Goal: Task Accomplishment & Management: Use online tool/utility

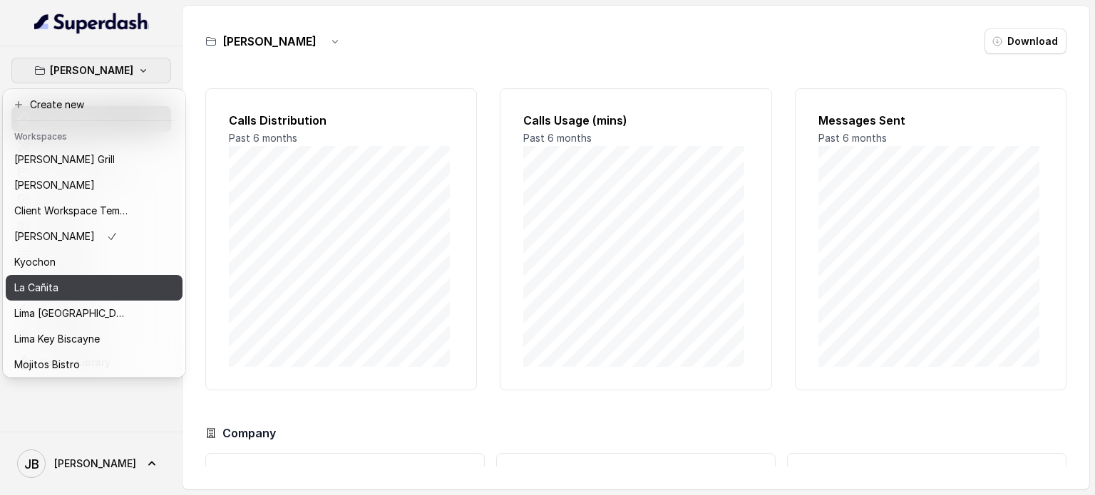
scroll to position [66, 0]
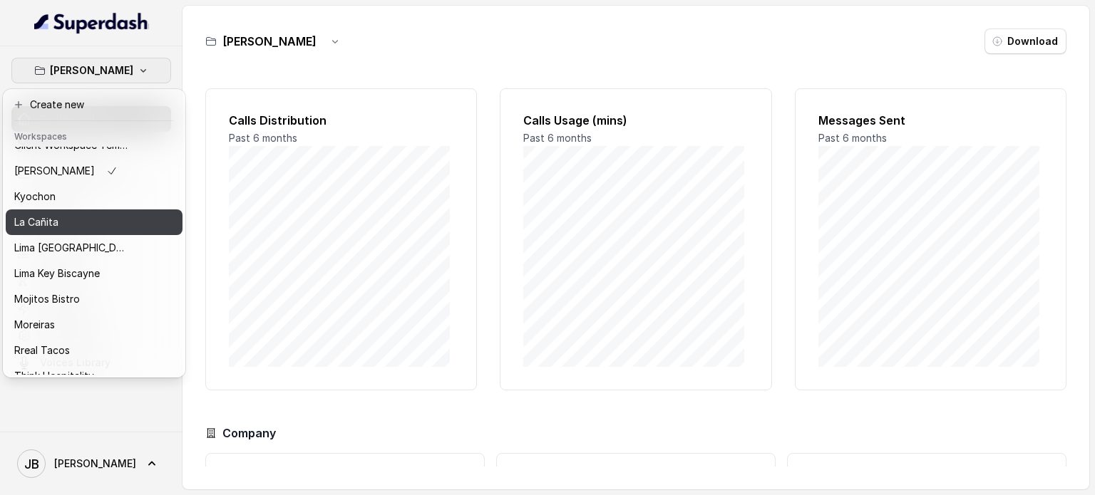
click at [88, 218] on div "La Cañita" at bounding box center [71, 222] width 114 height 17
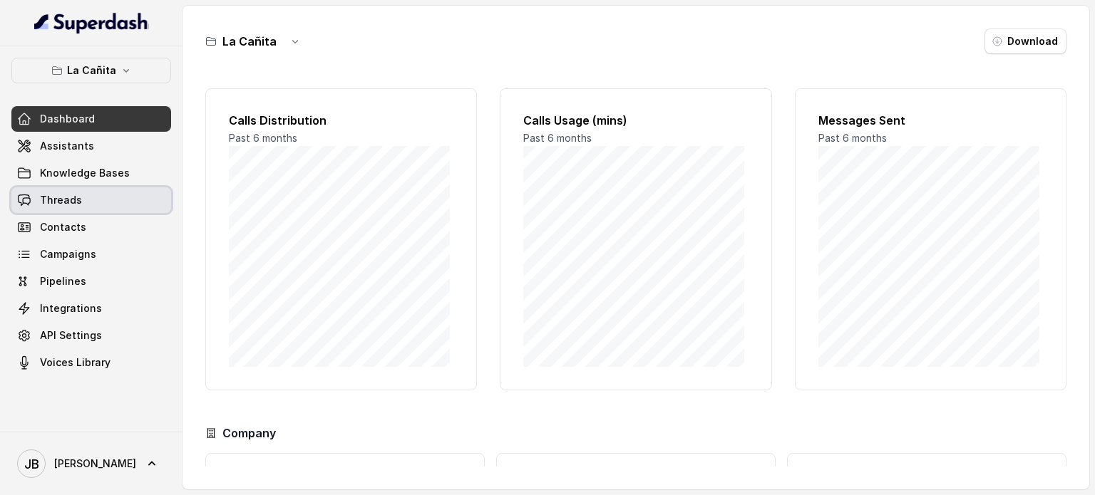
click at [79, 198] on span "Threads" at bounding box center [61, 200] width 42 height 14
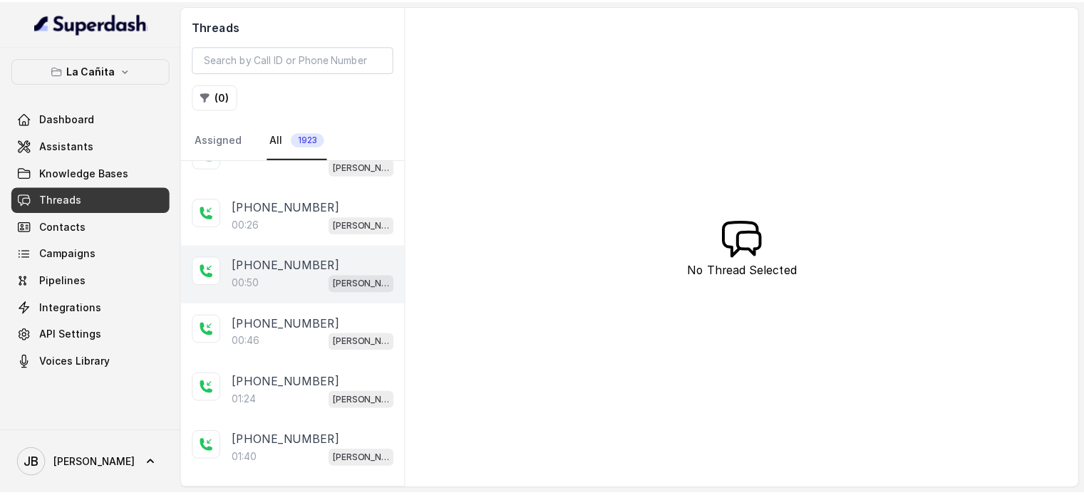
scroll to position [74, 0]
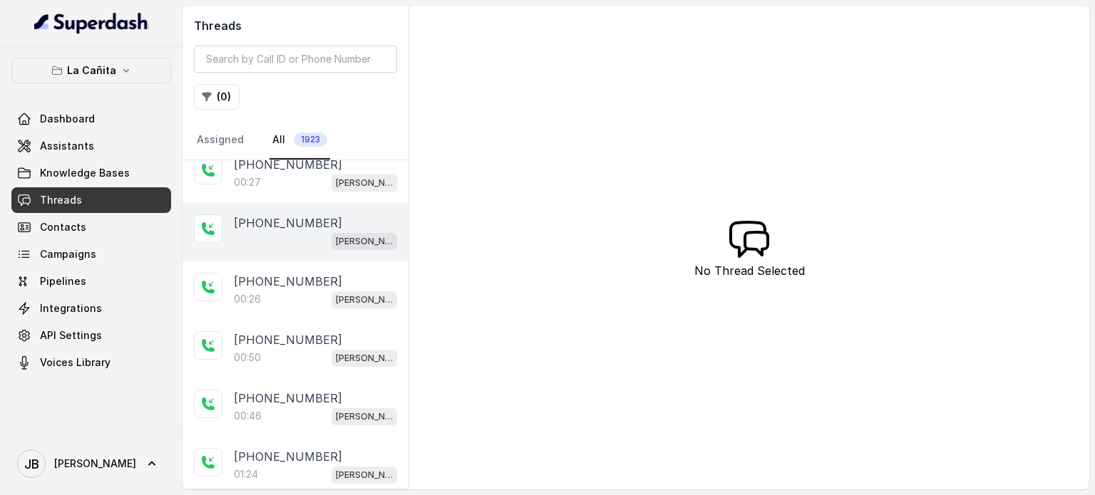
click at [289, 252] on div "[PHONE_NUMBER] [PERSON_NAME]" at bounding box center [296, 232] width 226 height 58
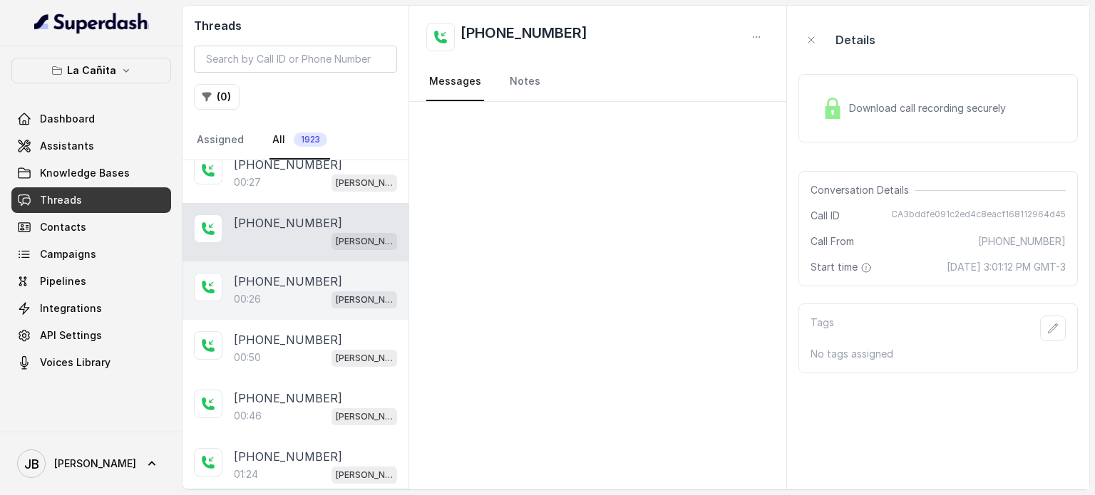
click at [303, 300] on div "00:26 [PERSON_NAME]" at bounding box center [315, 299] width 163 height 19
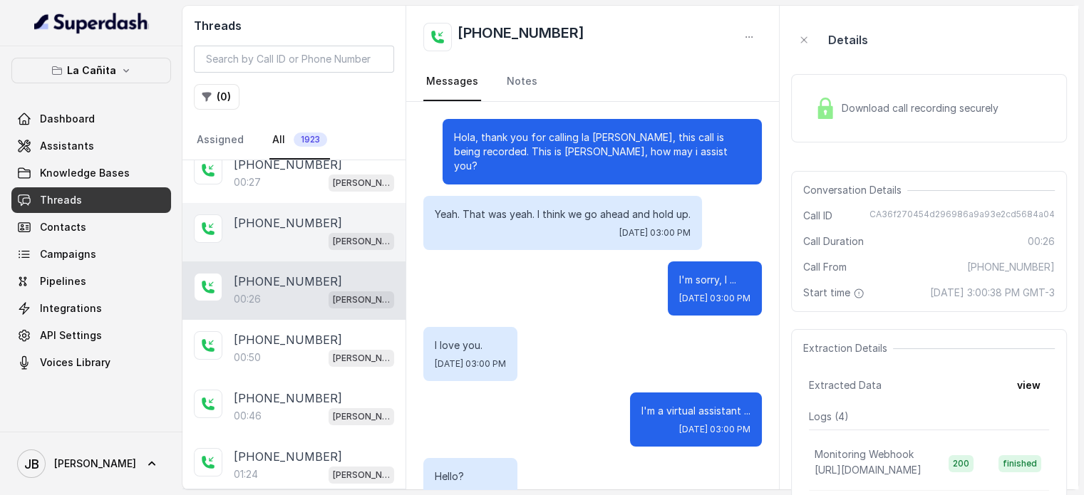
click at [290, 208] on div "[PHONE_NUMBER] [PERSON_NAME]" at bounding box center [294, 232] width 223 height 58
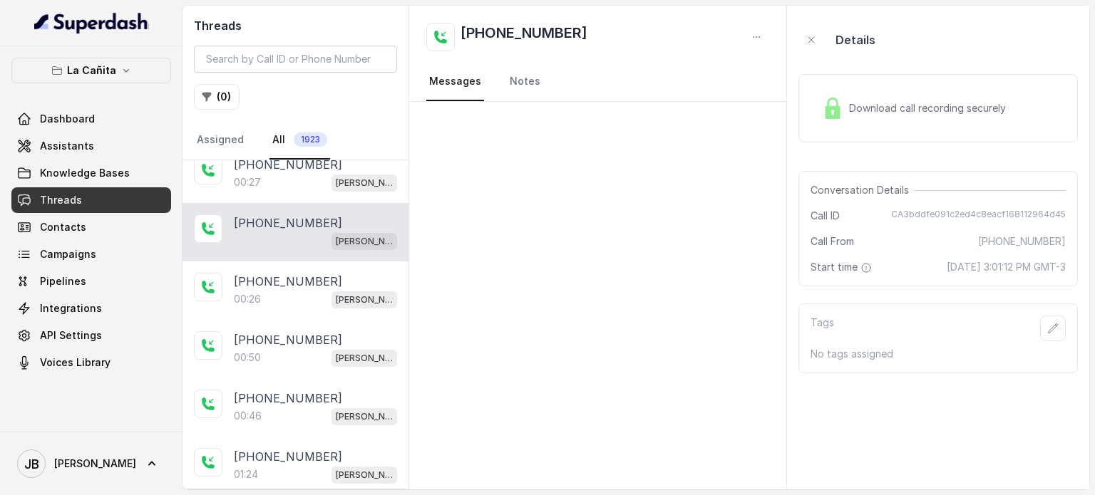
click at [847, 106] on div "Download call recording securely" at bounding box center [913, 108] width 195 height 33
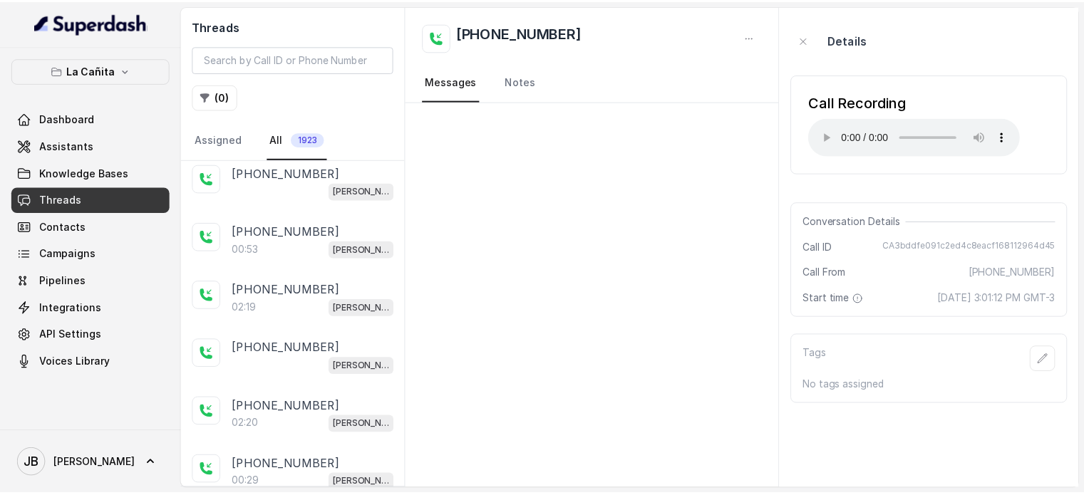
scroll to position [1758, 0]
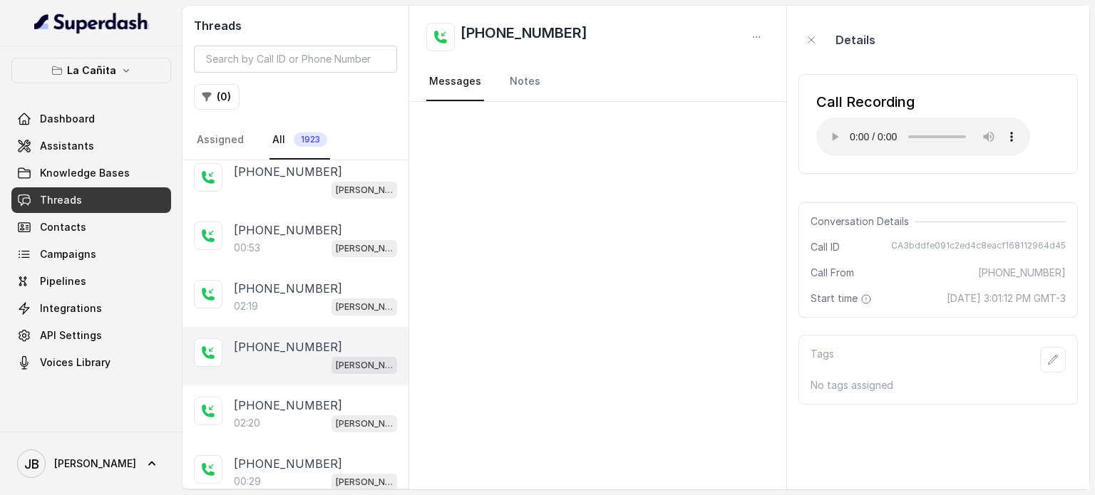
click at [302, 356] on div "[PERSON_NAME]" at bounding box center [315, 365] width 163 height 19
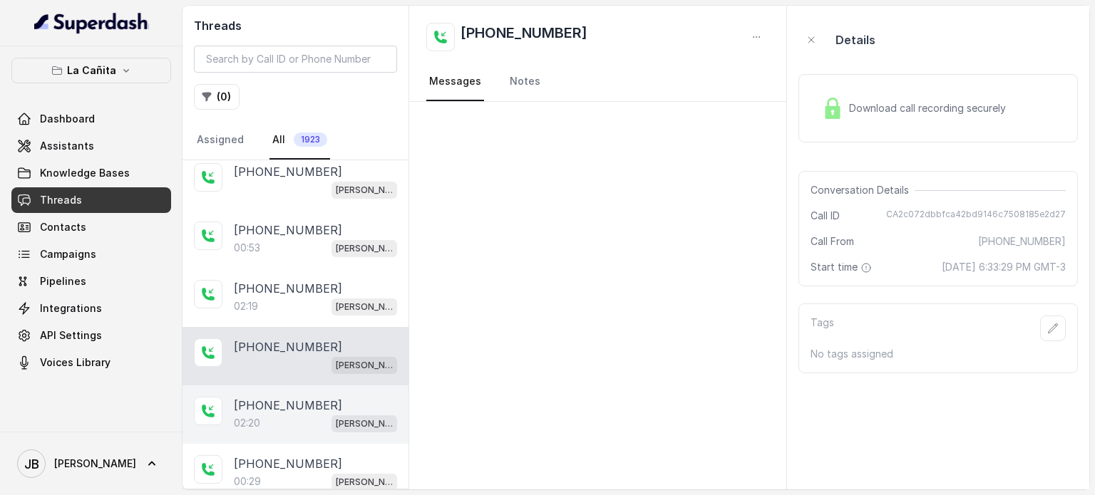
click at [303, 397] on p "[PHONE_NUMBER]" at bounding box center [288, 405] width 108 height 17
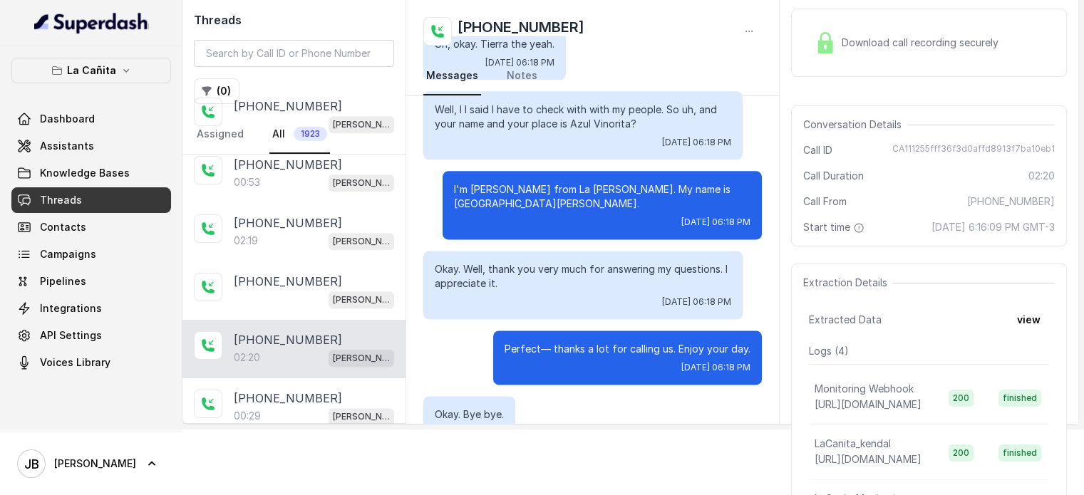
scroll to position [1825, 0]
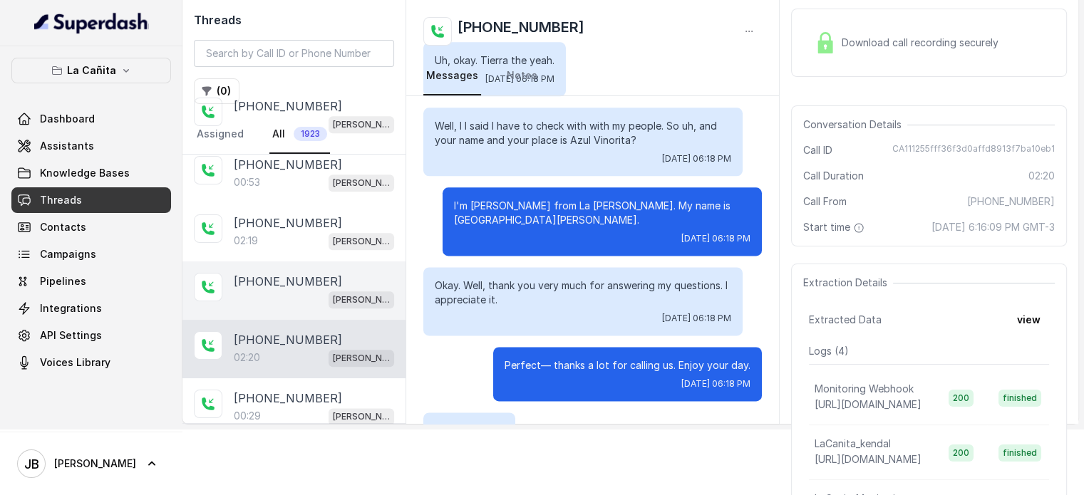
click at [262, 273] on p "[PHONE_NUMBER]" at bounding box center [288, 281] width 108 height 17
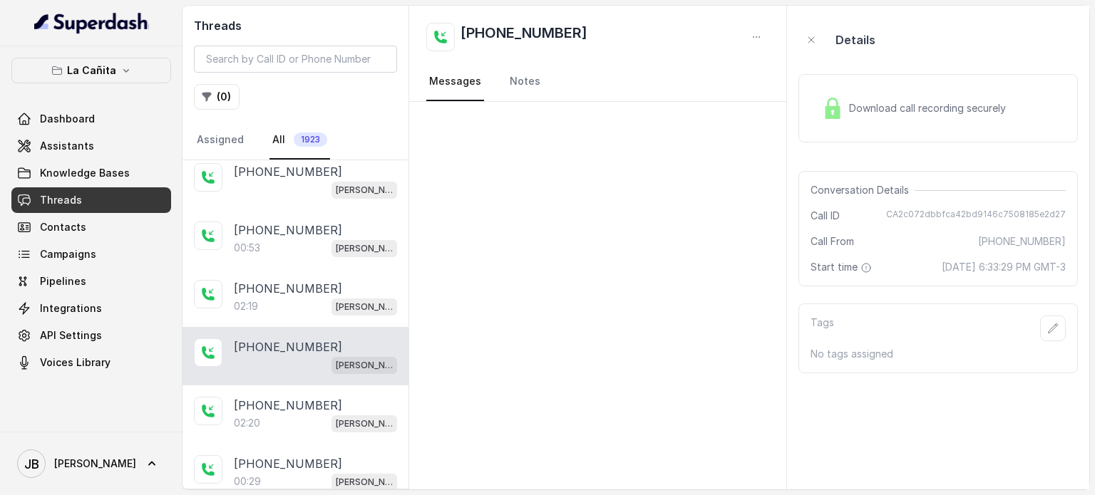
click at [929, 103] on span "Download call recording securely" at bounding box center [930, 108] width 163 height 14
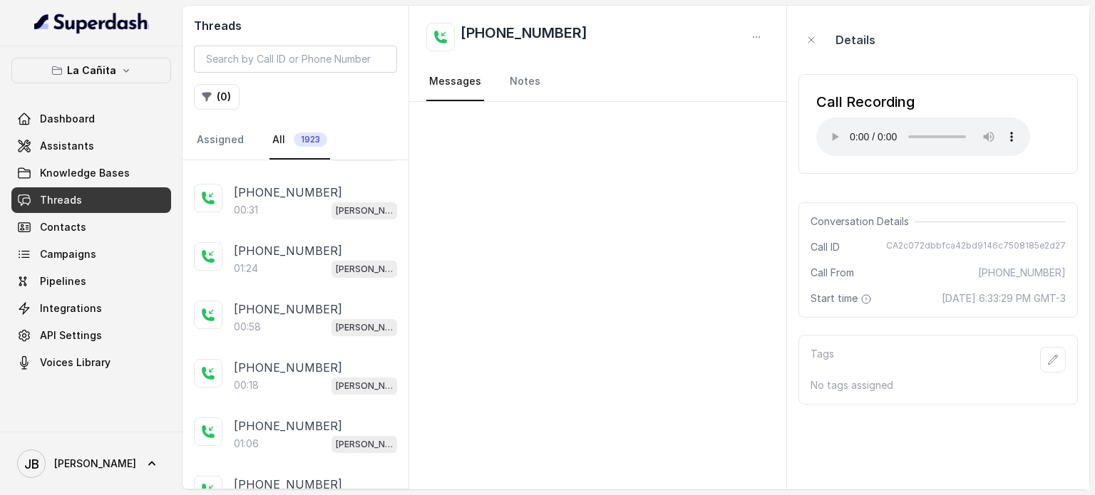
scroll to position [938, 0]
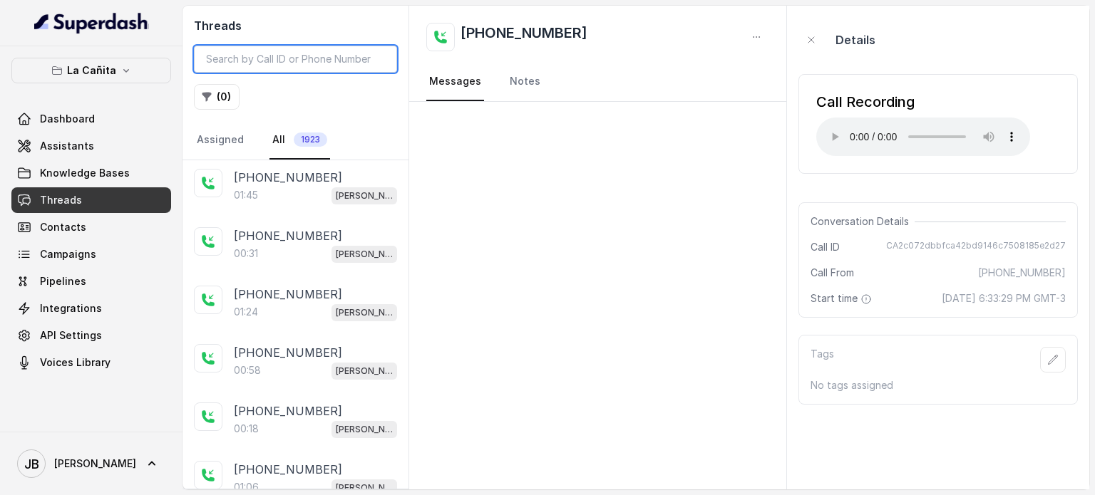
click at [262, 57] on input "search" at bounding box center [295, 59] width 203 height 27
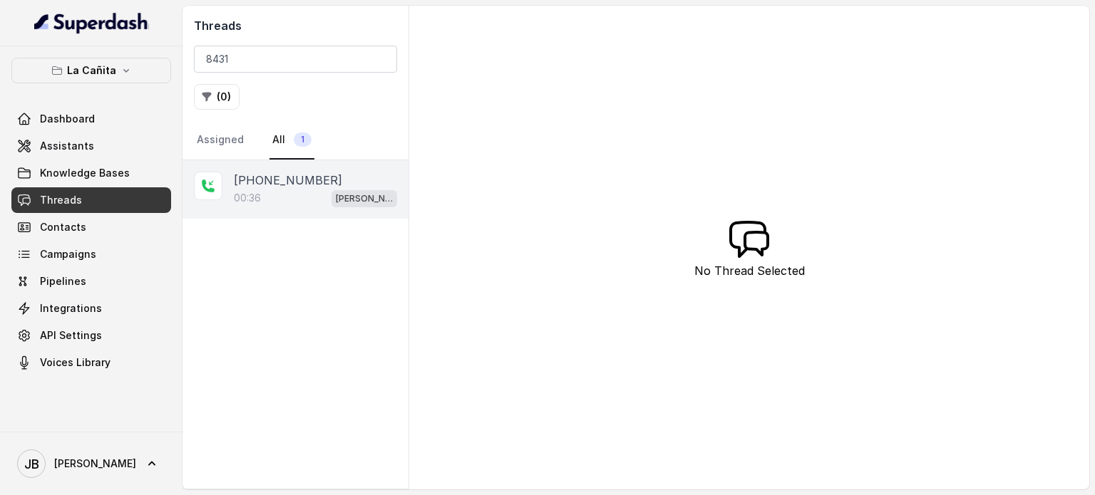
click at [301, 183] on p "[PHONE_NUMBER]" at bounding box center [288, 180] width 108 height 17
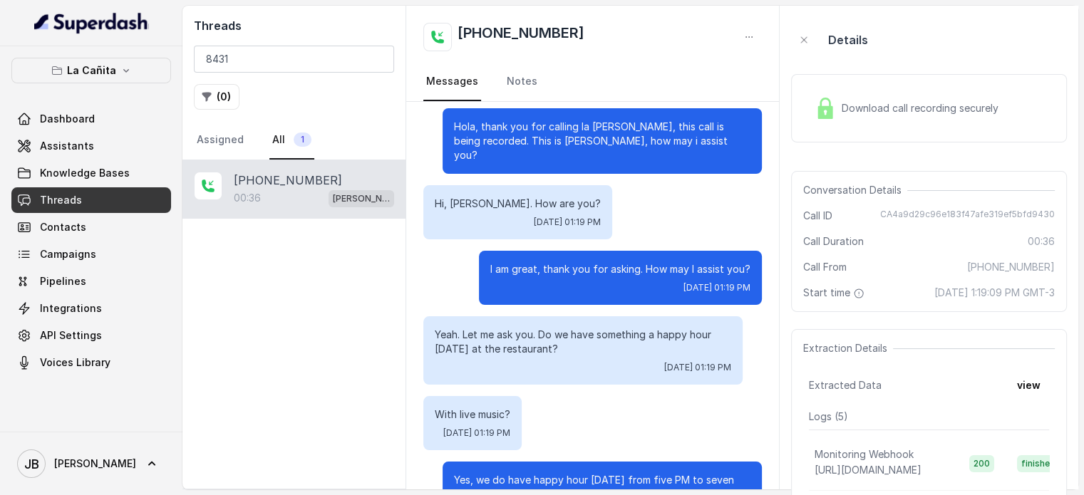
scroll to position [82, 0]
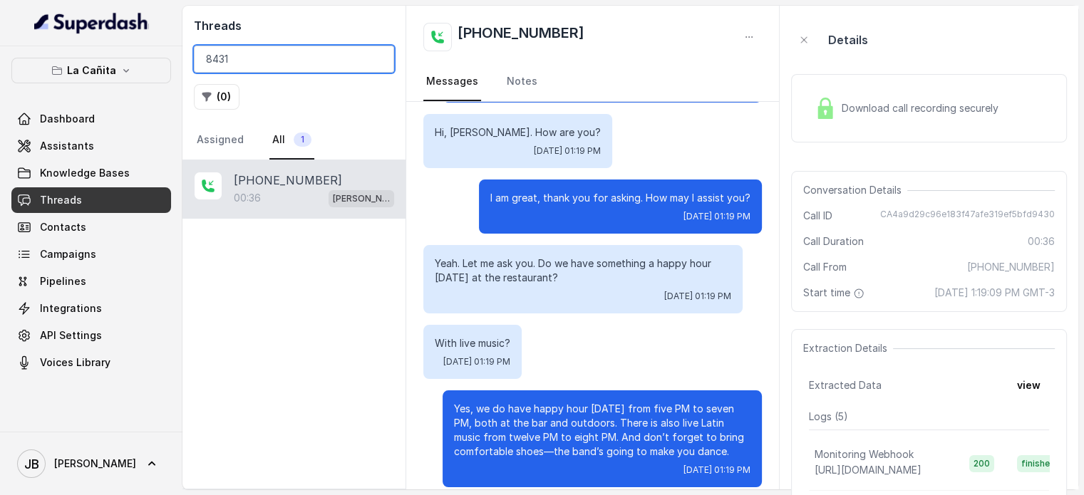
click at [291, 55] on input "8431" at bounding box center [294, 59] width 200 height 27
type input "8341"
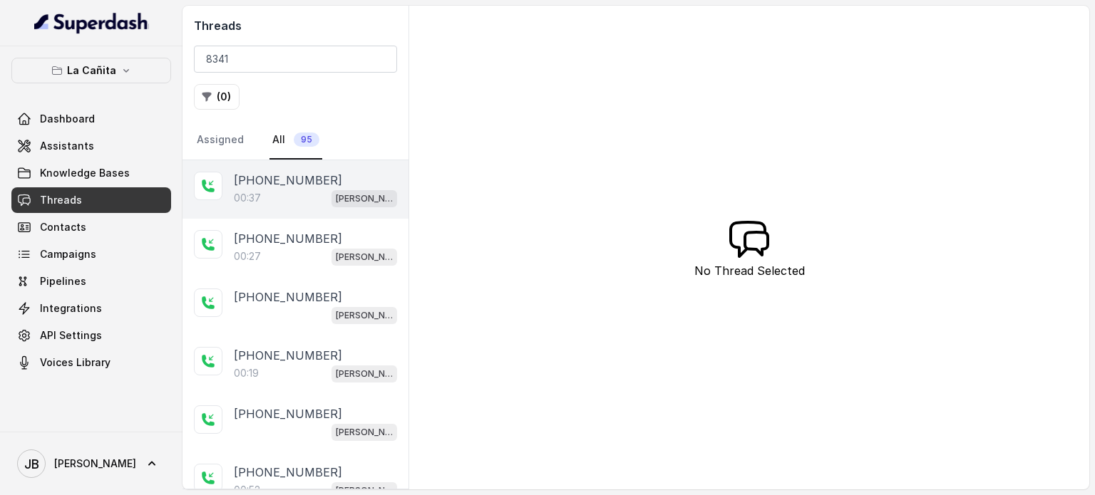
click at [285, 189] on div "00:37 [PERSON_NAME]" at bounding box center [315, 198] width 163 height 19
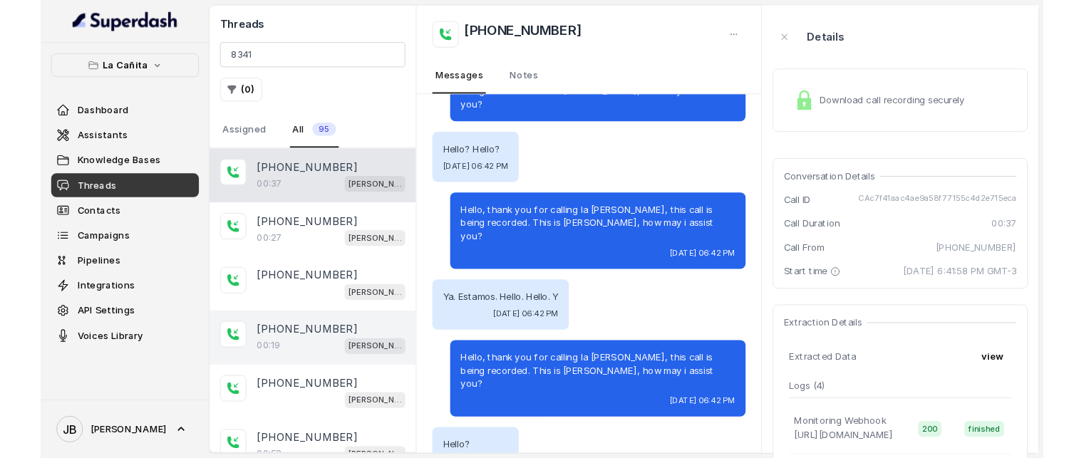
scroll to position [106, 0]
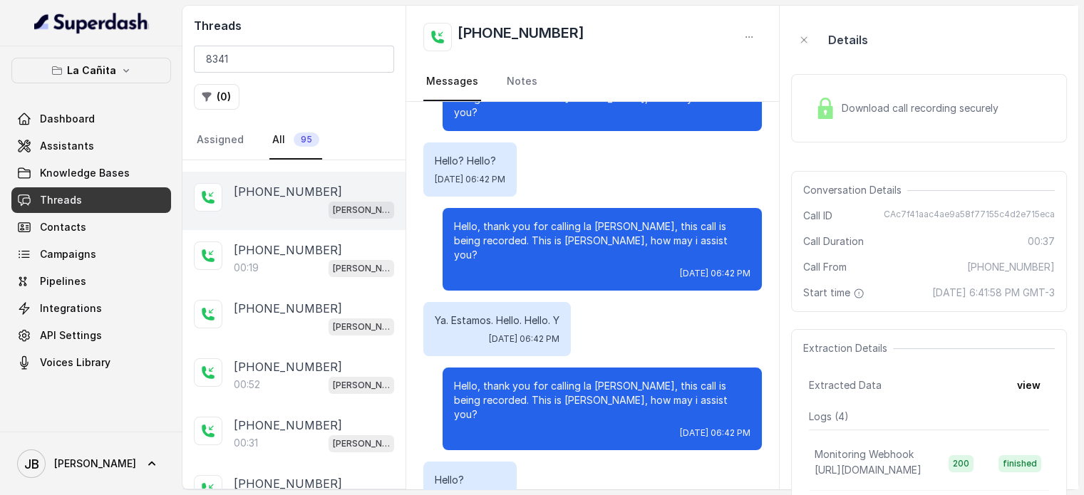
click at [304, 175] on div "[PHONE_NUMBER] [PERSON_NAME]" at bounding box center [294, 201] width 223 height 58
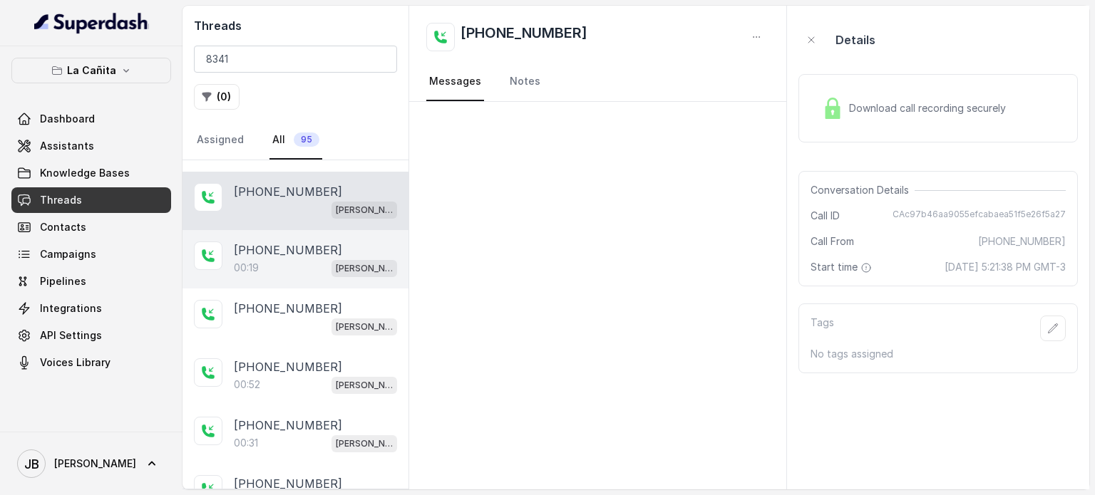
click at [297, 259] on div "00:19 [PERSON_NAME]" at bounding box center [315, 268] width 163 height 19
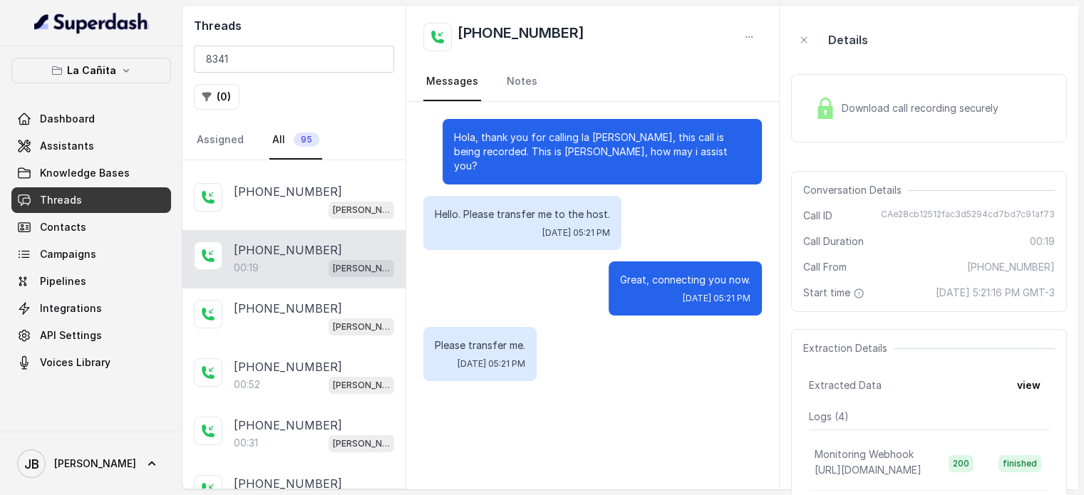
click at [916, 102] on span "Download call recording securely" at bounding box center [923, 108] width 163 height 14
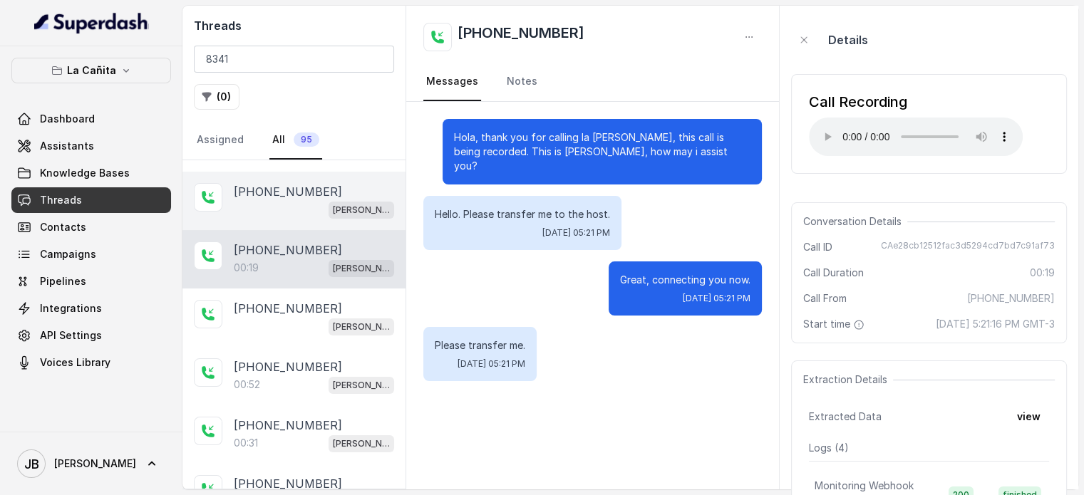
click at [286, 203] on div "[PERSON_NAME]" at bounding box center [314, 209] width 160 height 19
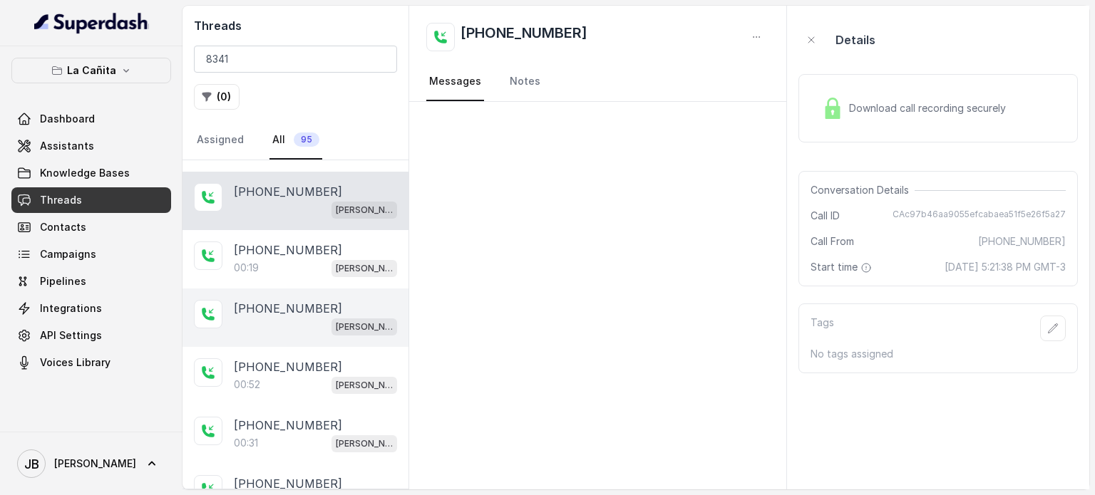
click at [256, 289] on div "[PHONE_NUMBER] [PERSON_NAME]" at bounding box center [296, 318] width 226 height 58
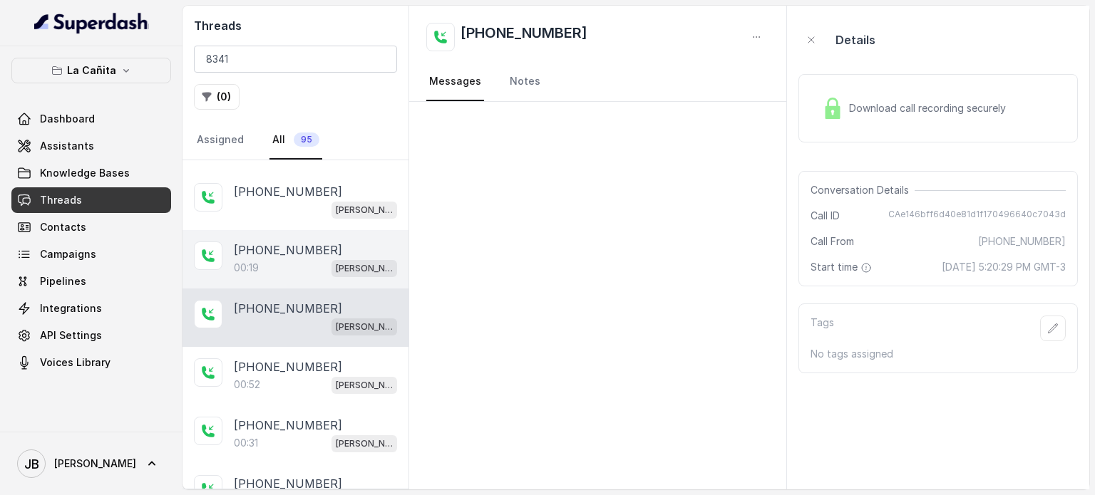
click at [285, 272] on div "00:19 [PERSON_NAME]" at bounding box center [315, 268] width 163 height 19
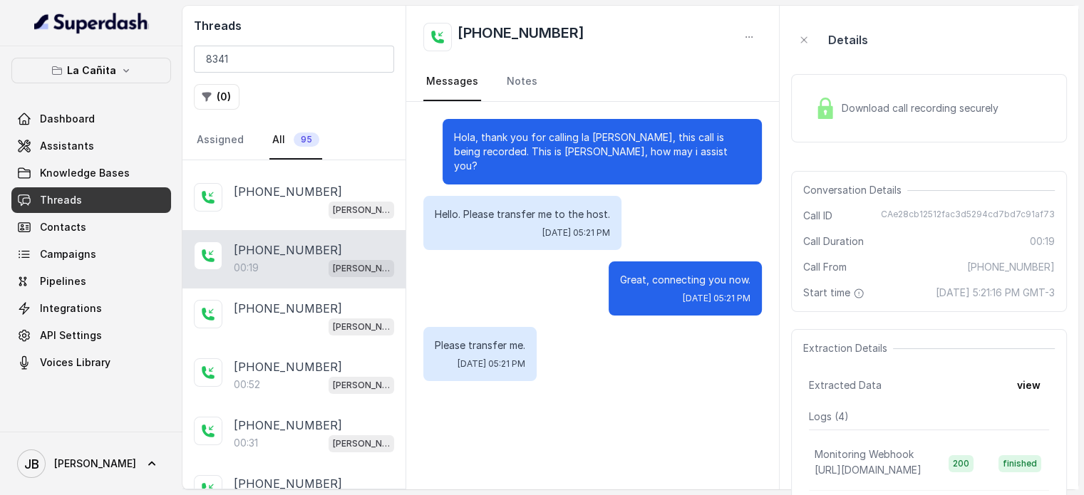
click at [840, 112] on div "Download call recording securely" at bounding box center [906, 108] width 195 height 33
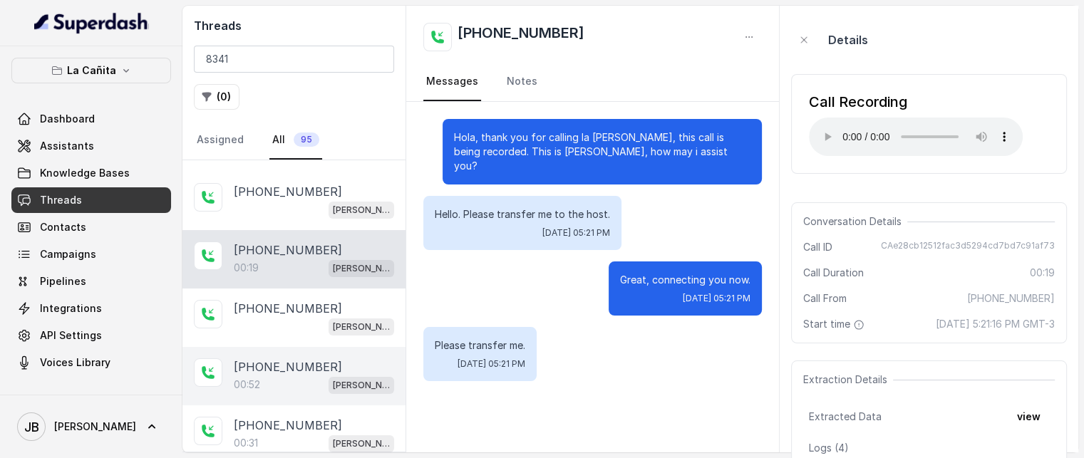
click at [277, 359] on p "[PHONE_NUMBER]" at bounding box center [288, 367] width 108 height 17
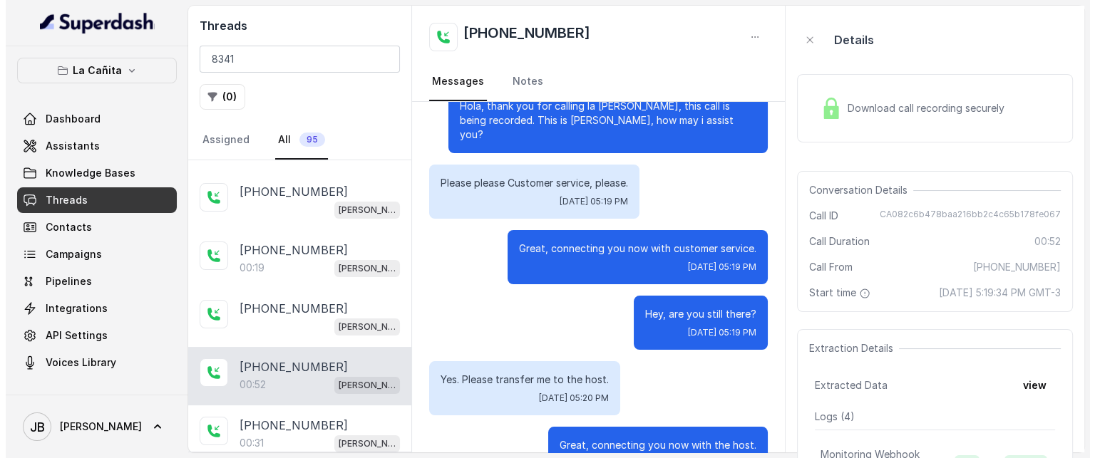
scroll to position [62, 0]
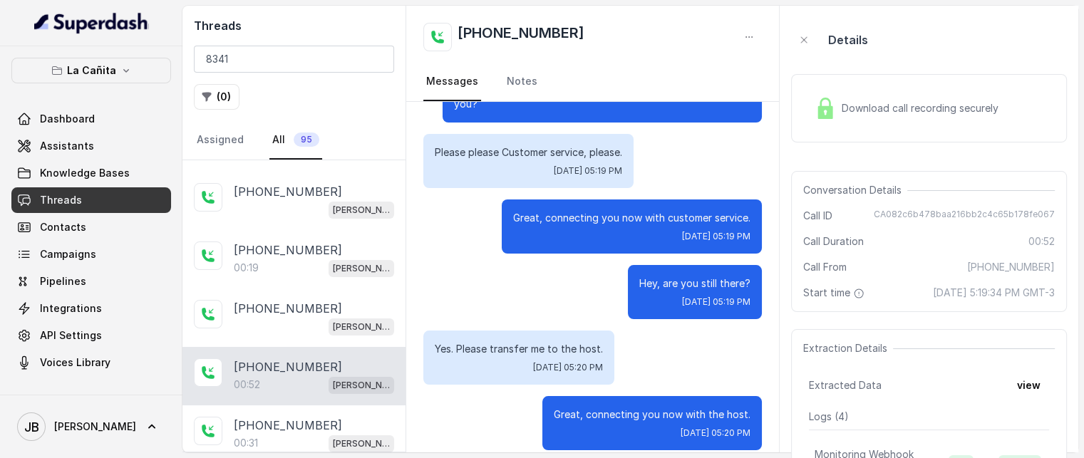
click at [847, 142] on div "Download call recording securely" at bounding box center [929, 108] width 276 height 68
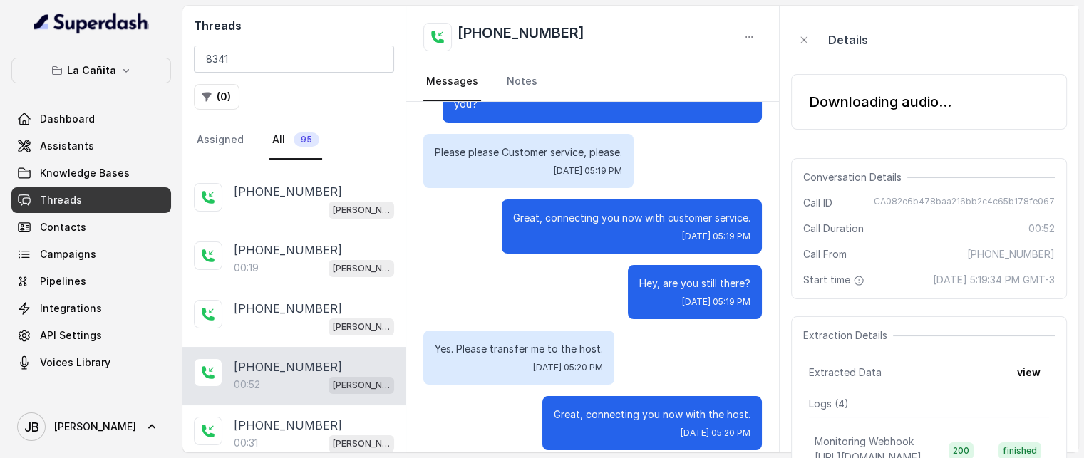
click at [855, 93] on div "Downloading audio..." at bounding box center [880, 102] width 143 height 20
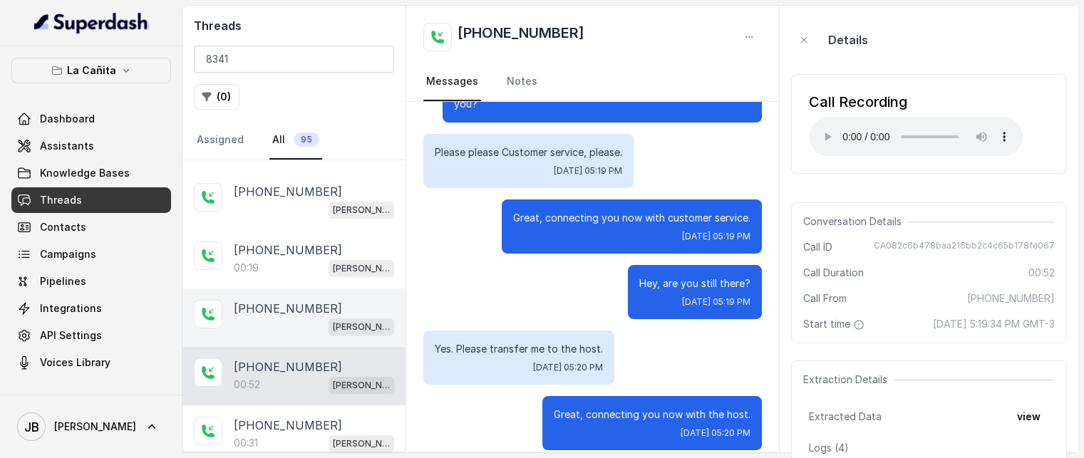
click at [300, 317] on div "[PERSON_NAME]" at bounding box center [314, 326] width 160 height 19
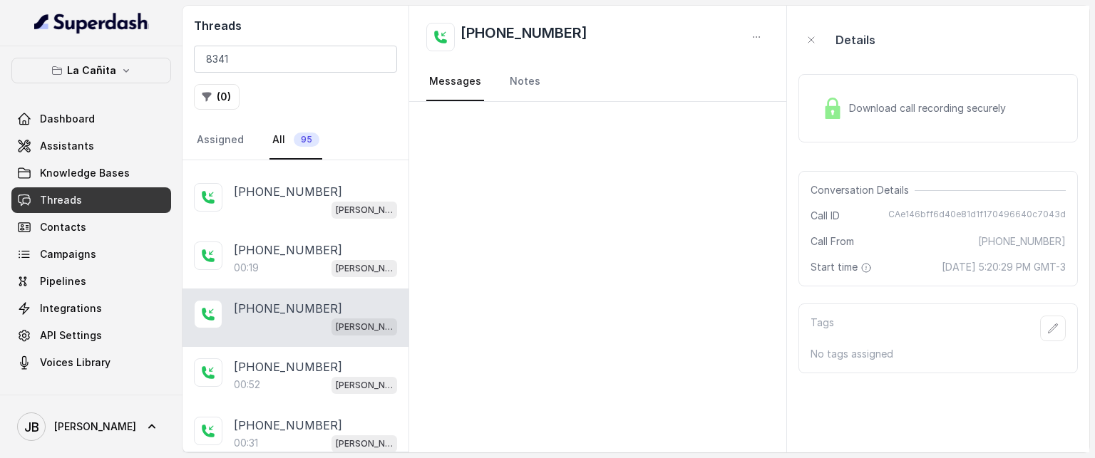
click at [890, 101] on span "Download call recording securely" at bounding box center [930, 108] width 163 height 14
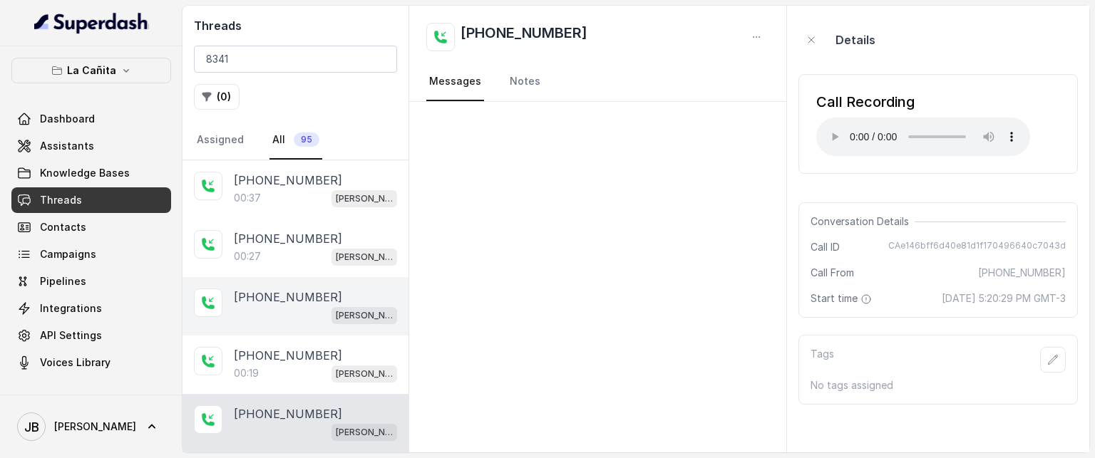
click at [317, 294] on div "[PHONE_NUMBER]" at bounding box center [315, 297] width 163 height 17
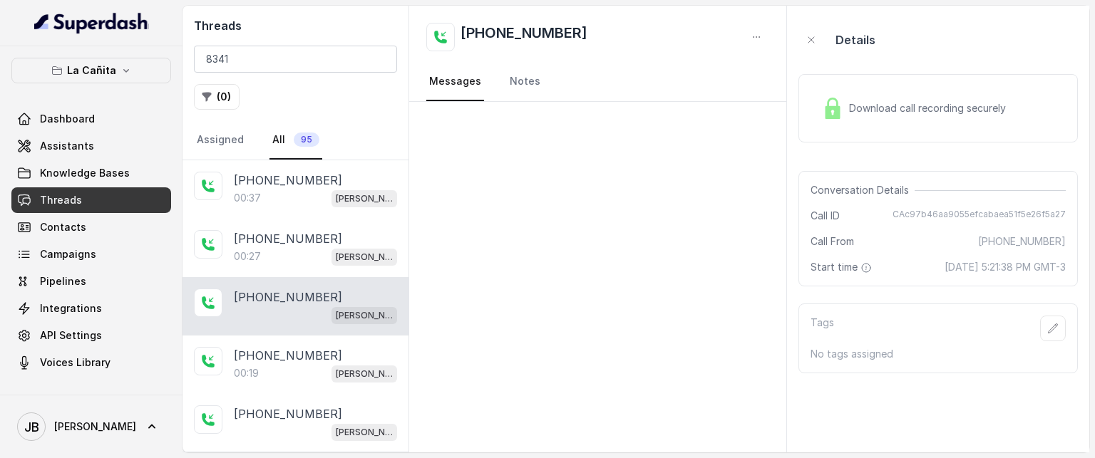
click at [870, 130] on div "Download call recording securely" at bounding box center [937, 108] width 279 height 68
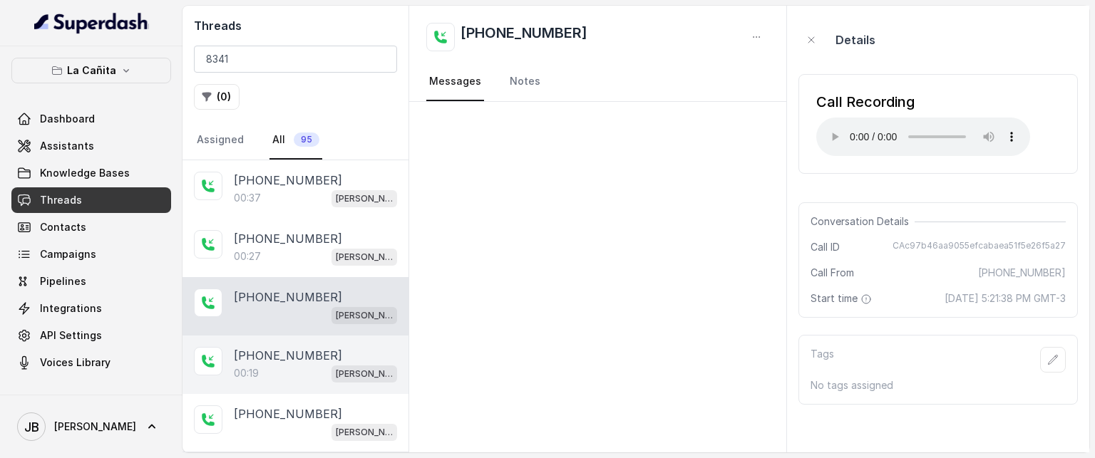
click at [351, 343] on div "[PHONE_NUMBER]:19 [PERSON_NAME]" at bounding box center [296, 365] width 226 height 58
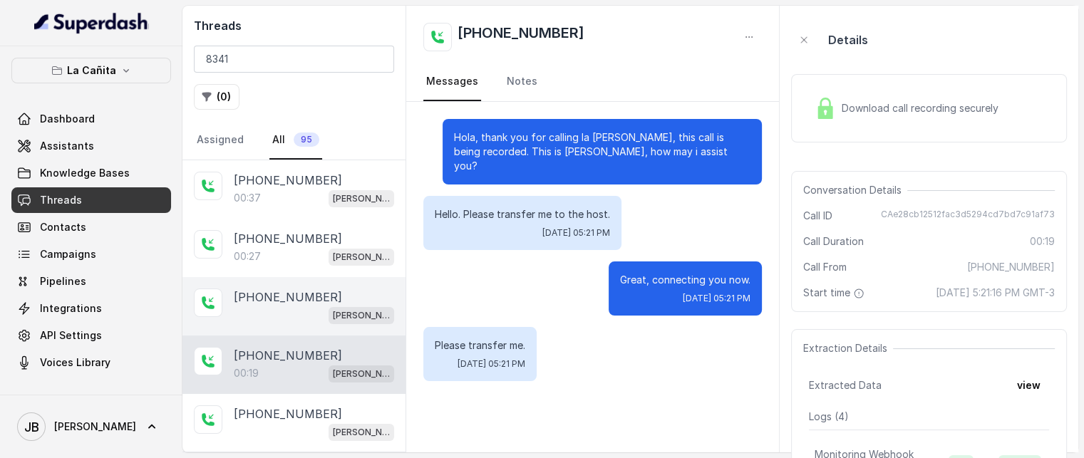
click at [287, 302] on p "[PHONE_NUMBER]" at bounding box center [288, 297] width 108 height 17
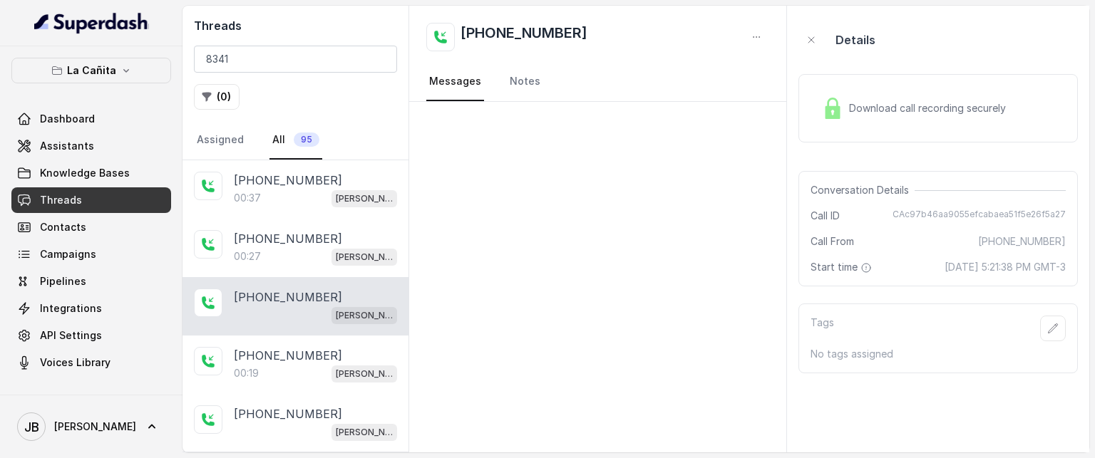
click at [653, 207] on div at bounding box center [597, 277] width 377 height 351
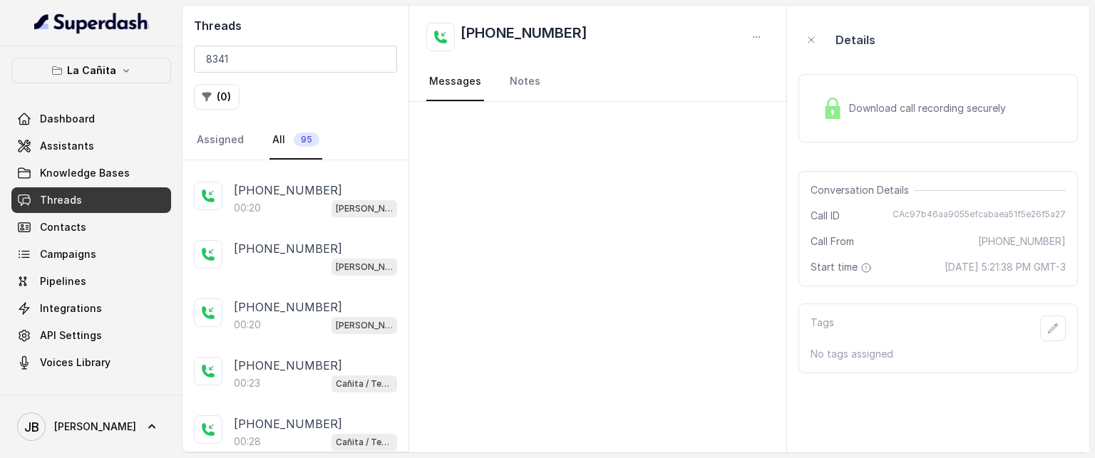
scroll to position [2438, 0]
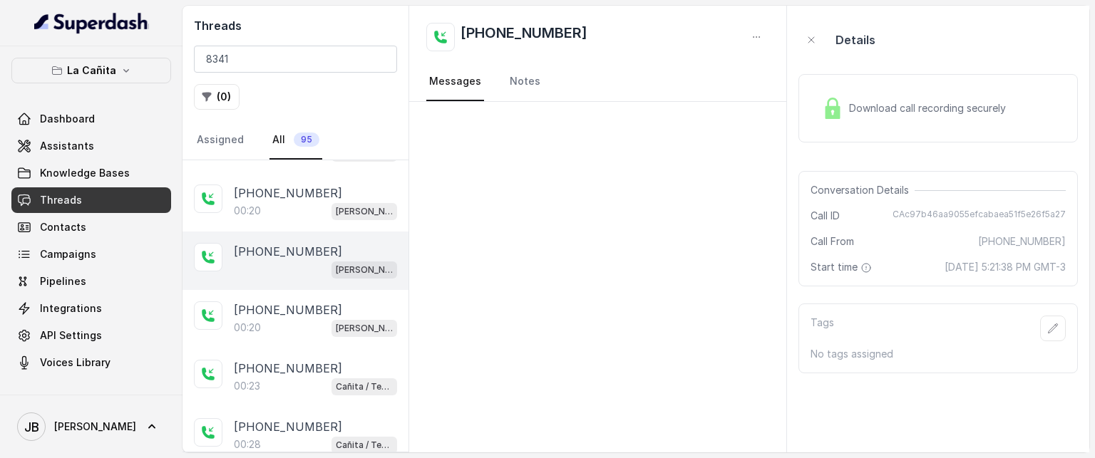
click at [305, 243] on p "[PHONE_NUMBER]" at bounding box center [288, 251] width 108 height 17
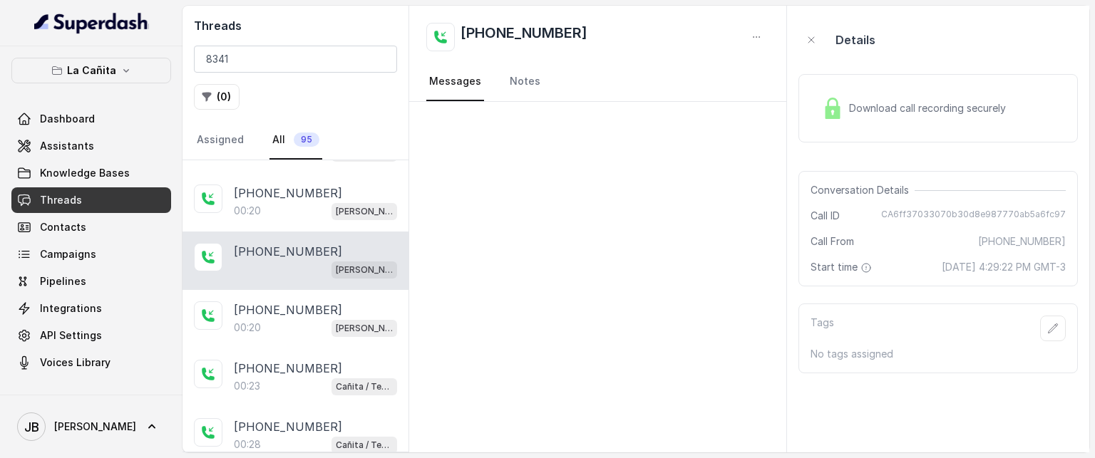
click at [949, 76] on div "Download call recording securely" at bounding box center [937, 108] width 279 height 68
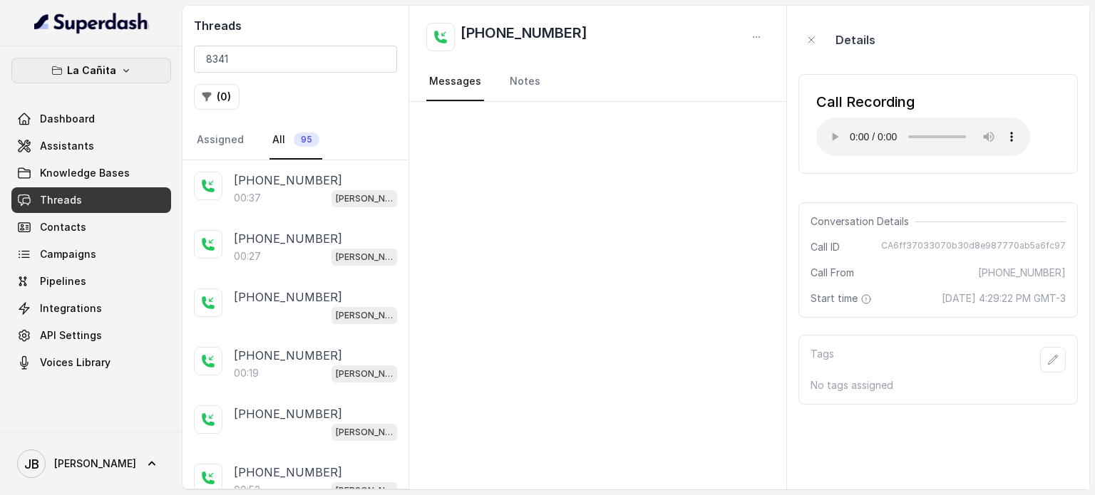
click at [100, 68] on p "La Cañita" at bounding box center [91, 70] width 49 height 17
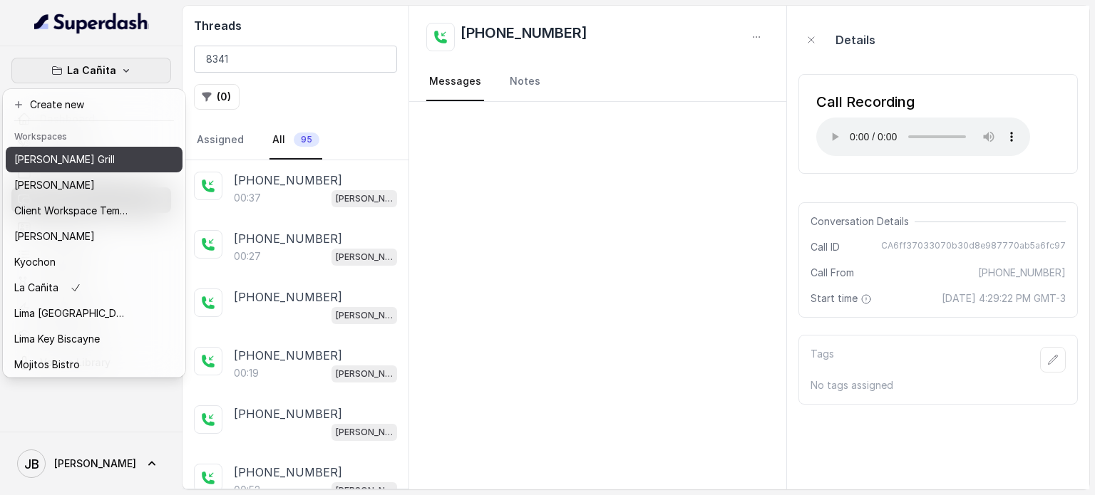
click at [99, 158] on div "[PERSON_NAME] Grill" at bounding box center [71, 159] width 114 height 17
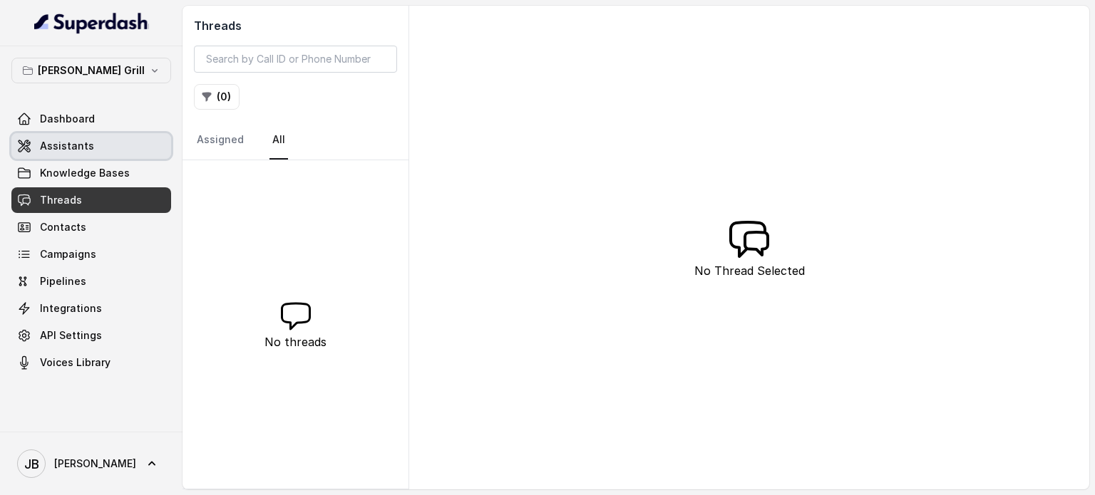
click at [87, 146] on span "Assistants" at bounding box center [67, 146] width 54 height 14
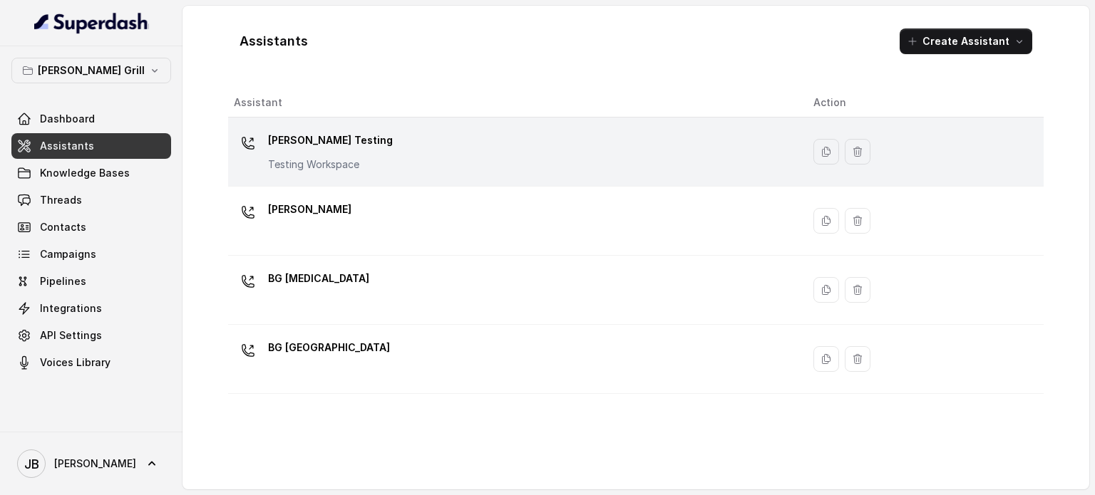
click at [291, 151] on div "[PERSON_NAME] Testing Testing Workspace" at bounding box center [330, 150] width 125 height 43
